Goal: Obtain resource: Download file/media

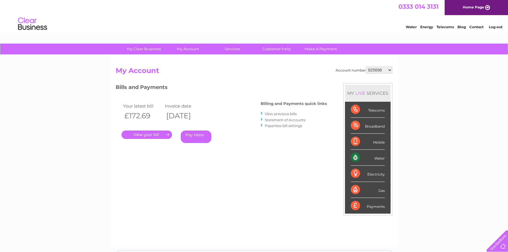
click at [379, 71] on select "925698 934462 934831 938572 941363 942374 952730 966731 966770 967205 971927 97…" at bounding box center [379, 69] width 26 height 7
select select "1155319"
click at [366, 66] on select "925698 934462 934831 938572 941363 942374 952730 966731 966770 967205 971927 97…" at bounding box center [379, 69] width 26 height 7
click at [269, 113] on link "View previous bills" at bounding box center [281, 114] width 32 height 4
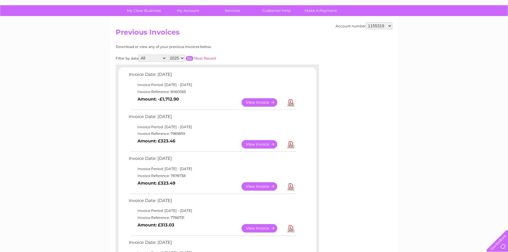
scroll to position [58, 0]
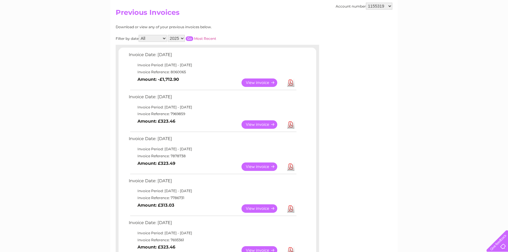
click at [291, 83] on link "Download" at bounding box center [290, 82] width 7 height 8
click at [293, 84] on link "Download" at bounding box center [290, 82] width 7 height 8
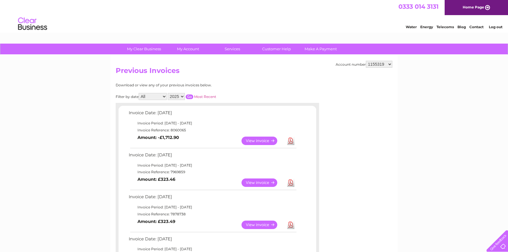
click at [498, 26] on link "Log out" at bounding box center [495, 27] width 14 height 4
